Goal: Information Seeking & Learning: Learn about a topic

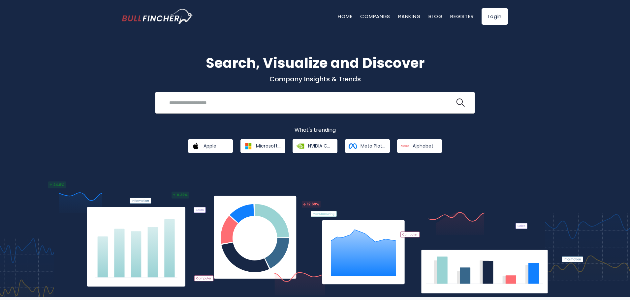
click at [242, 109] on input "search" at bounding box center [309, 103] width 289 height 12
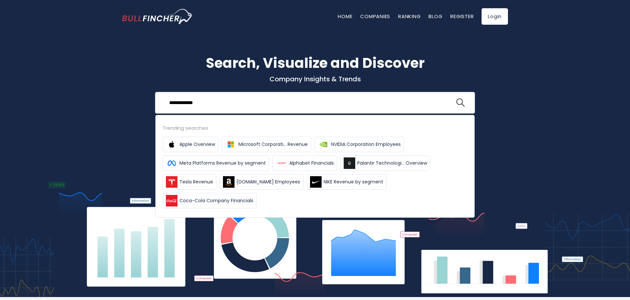
type input "**********"
click at [456, 99] on button at bounding box center [460, 103] width 9 height 9
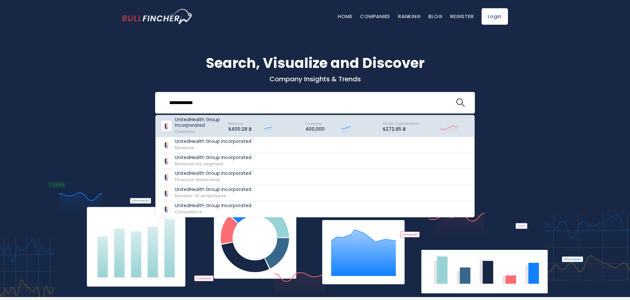
click at [209, 127] on p "UnitedHealth Group Incorporated" at bounding box center [198, 122] width 47 height 11
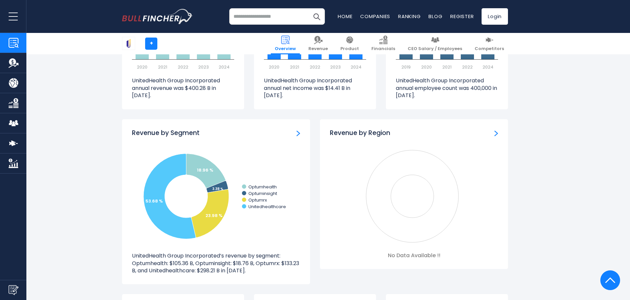
scroll to position [561, 0]
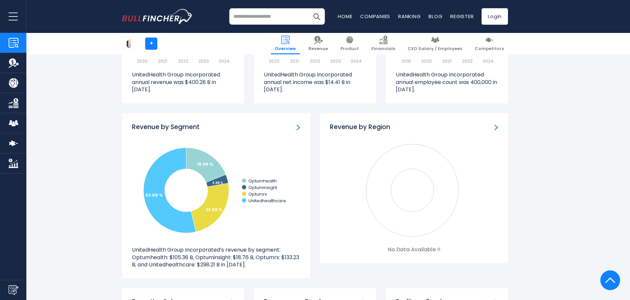
click at [298, 127] on img "Revenue by Segment" at bounding box center [298, 128] width 4 height 6
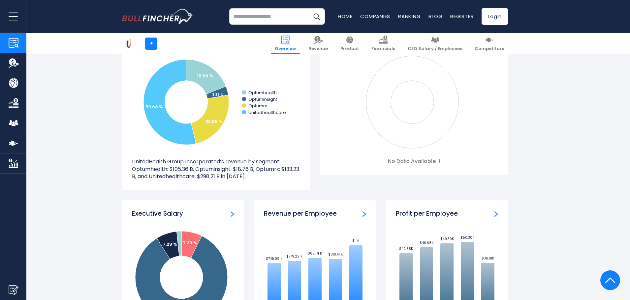
scroll to position [692, 0]
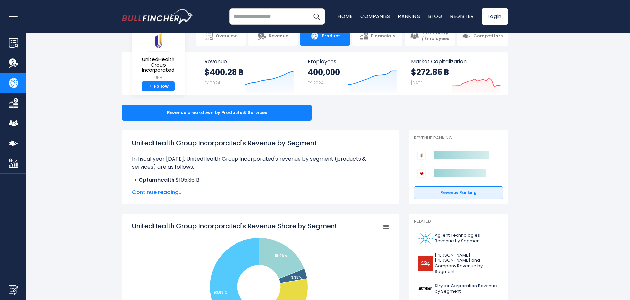
scroll to position [33, 0]
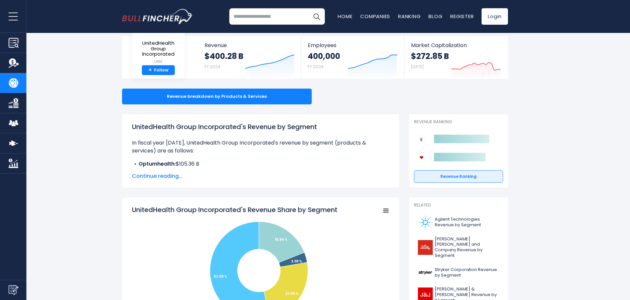
click at [166, 175] on span "Continue reading..." at bounding box center [260, 176] width 257 height 8
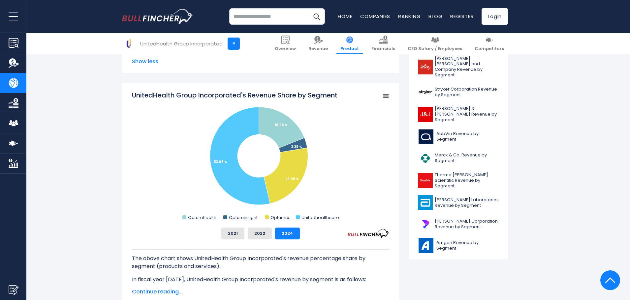
scroll to position [198, 0]
